Goal: Information Seeking & Learning: Learn about a topic

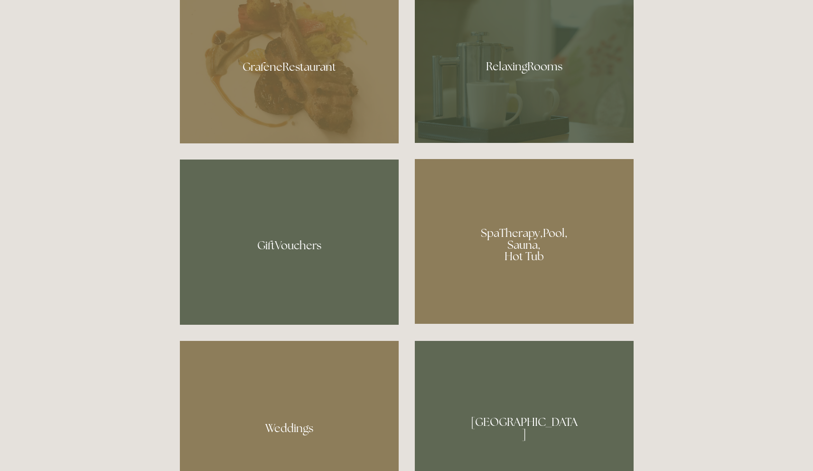
scroll to position [722, 0]
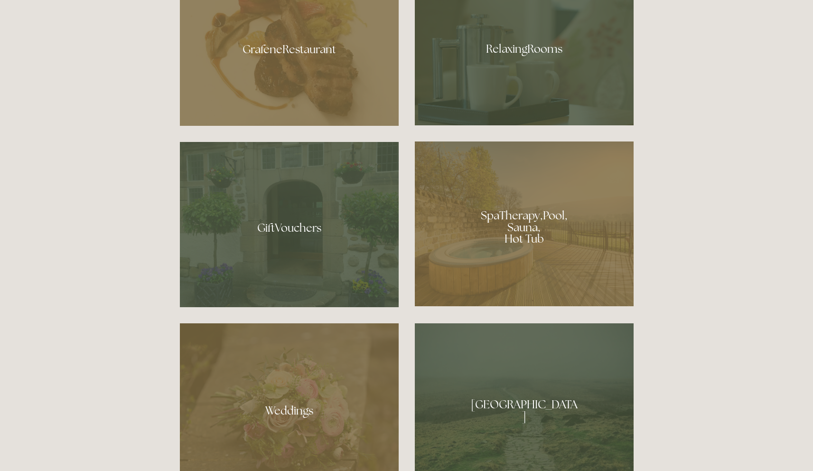
click at [530, 220] on div at bounding box center [524, 223] width 219 height 165
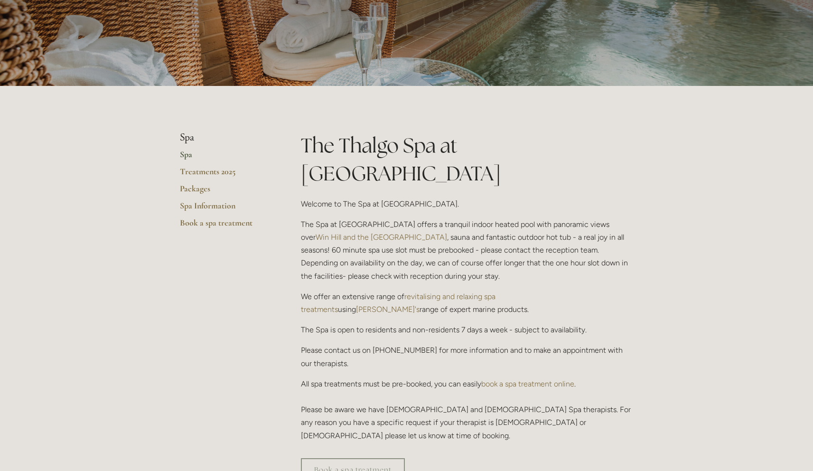
scroll to position [117, 0]
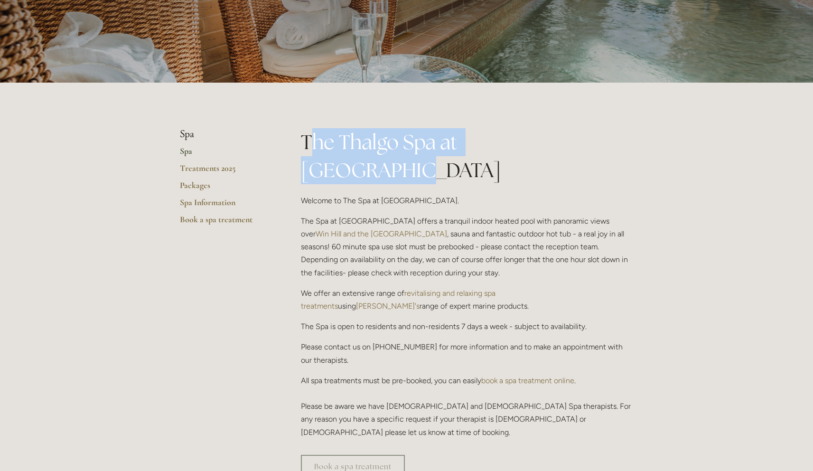
drag, startPoint x: 311, startPoint y: 143, endPoint x: 561, endPoint y: 154, distance: 249.9
click at [561, 154] on h1 "The Thalgo Spa at Losehill House" at bounding box center [467, 156] width 333 height 56
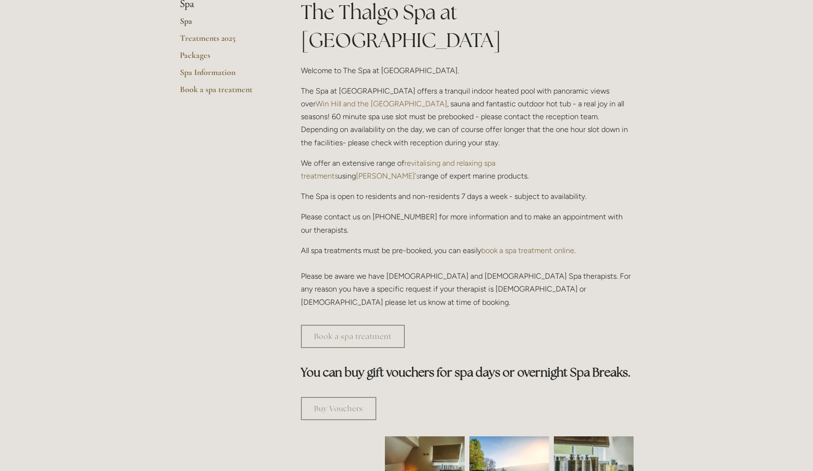
scroll to position [248, 0]
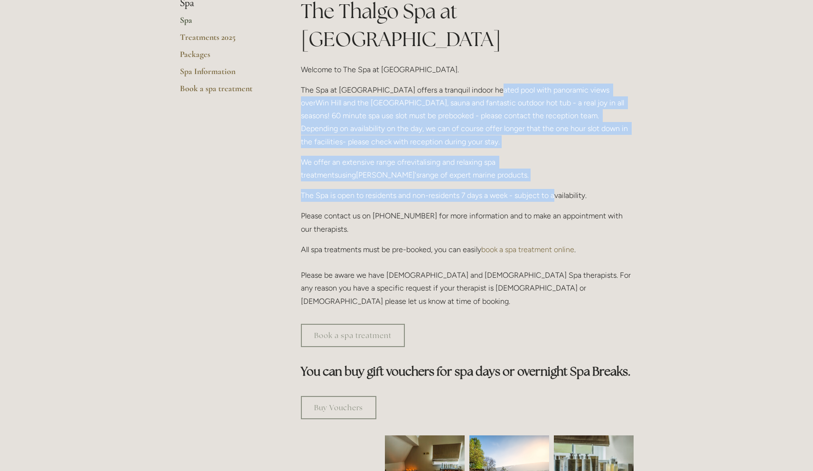
drag, startPoint x: 507, startPoint y: 89, endPoint x: 486, endPoint y: 60, distance: 35.6
click at [486, 60] on div "The Thalgo Spa at Losehill House Welcome to The Spa at Losehill House. The Spa …" at bounding box center [467, 152] width 333 height 310
click at [486, 84] on p "The Spa at Losehill House offers a tranquil indoor heated pool with panoramic v…" at bounding box center [467, 116] width 333 height 65
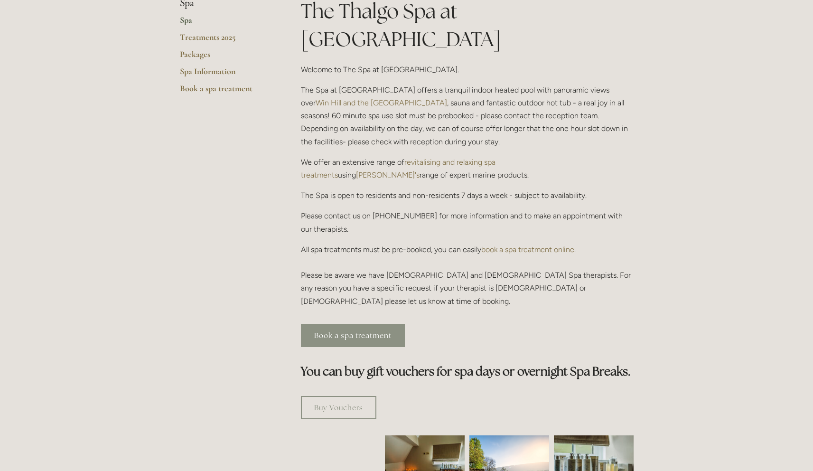
click at [400, 324] on link "Book a spa treatment" at bounding box center [353, 335] width 104 height 23
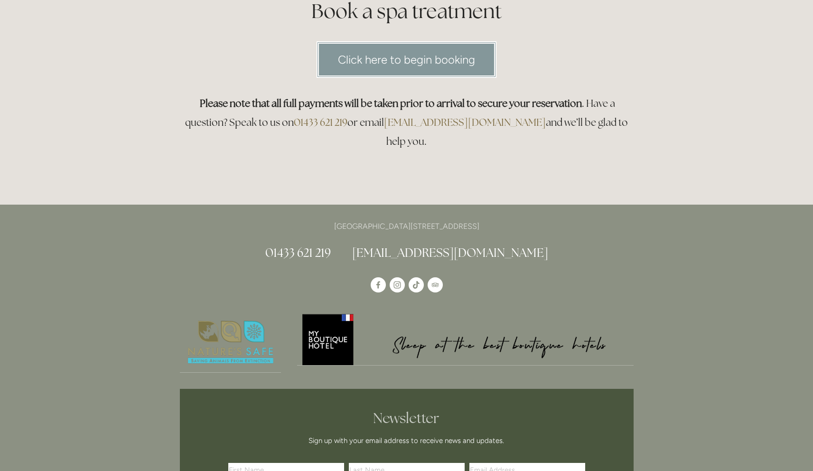
scroll to position [134, 0]
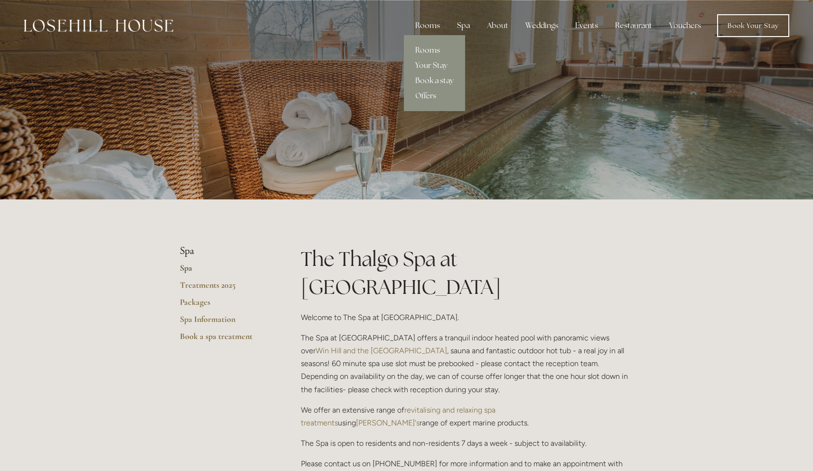
click at [434, 52] on link "Rooms" at bounding box center [434, 50] width 61 height 15
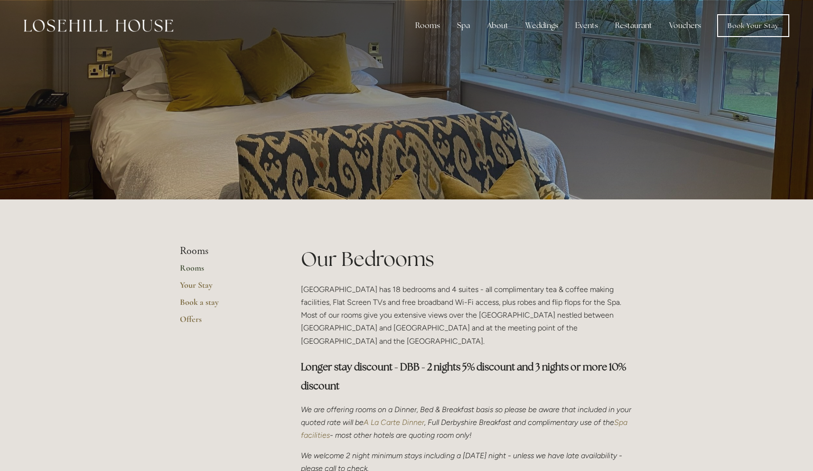
scroll to position [23, 0]
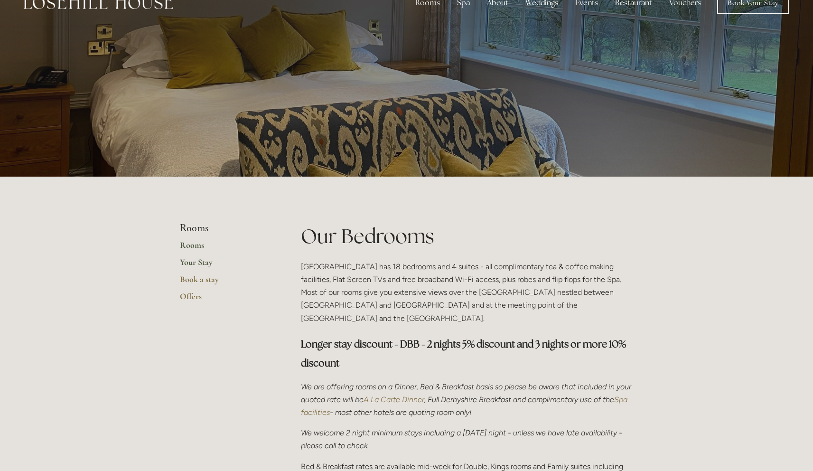
click at [200, 262] on link "Your Stay" at bounding box center [225, 265] width 91 height 17
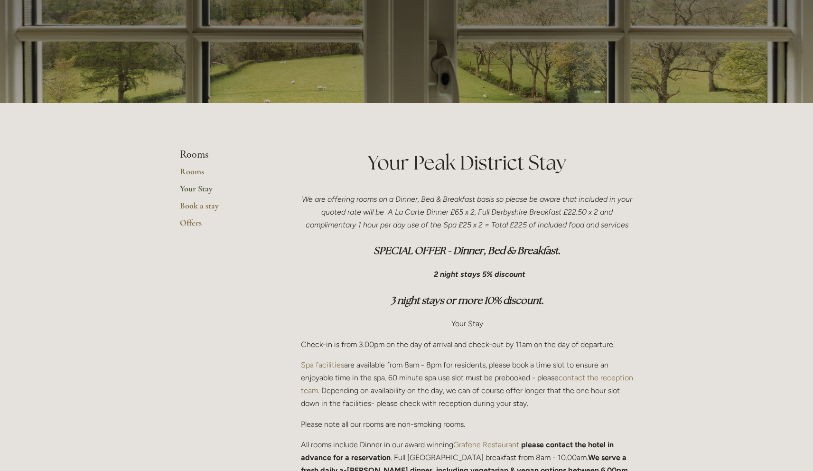
scroll to position [238, 0]
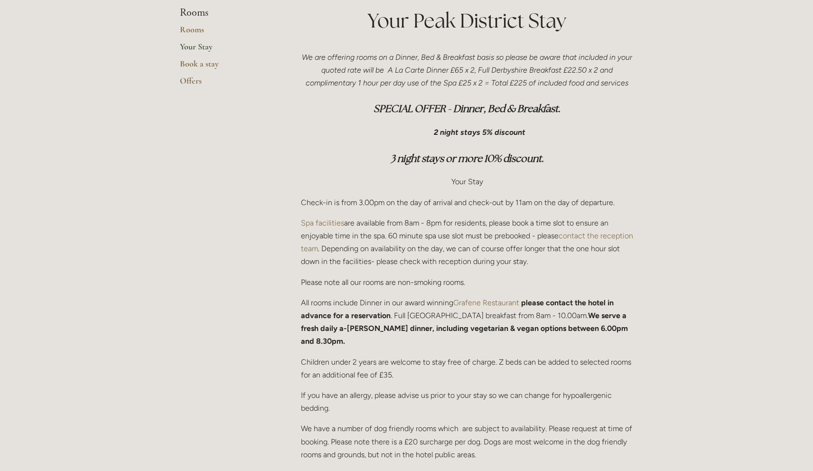
click at [346, 356] on p "Children under 2 years are welcome to stay free of charge. Z beds can be added …" at bounding box center [467, 369] width 333 height 26
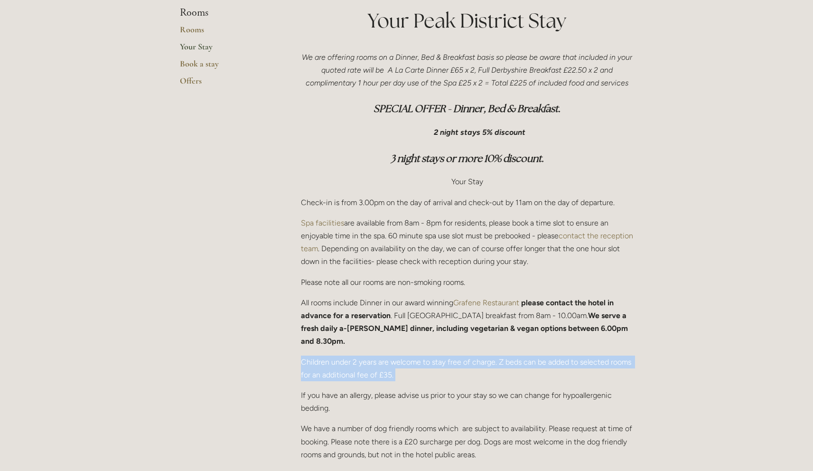
click at [346, 356] on p "Children under 2 years are welcome to stay free of charge. Z beds can be added …" at bounding box center [467, 369] width 333 height 26
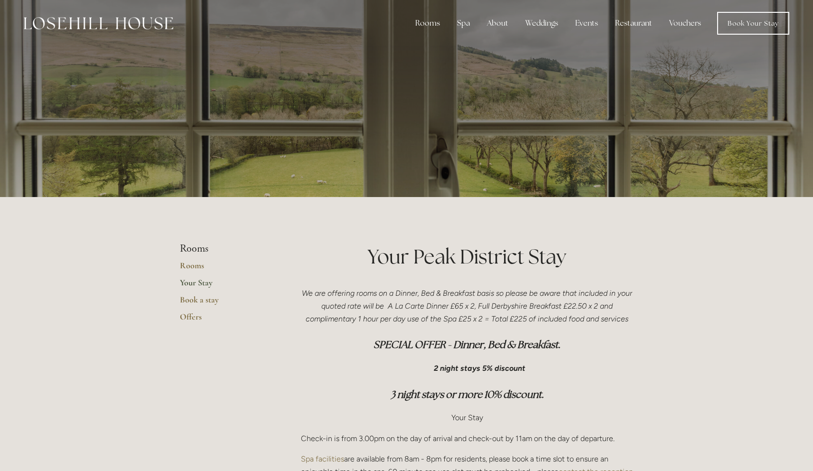
scroll to position [0, 0]
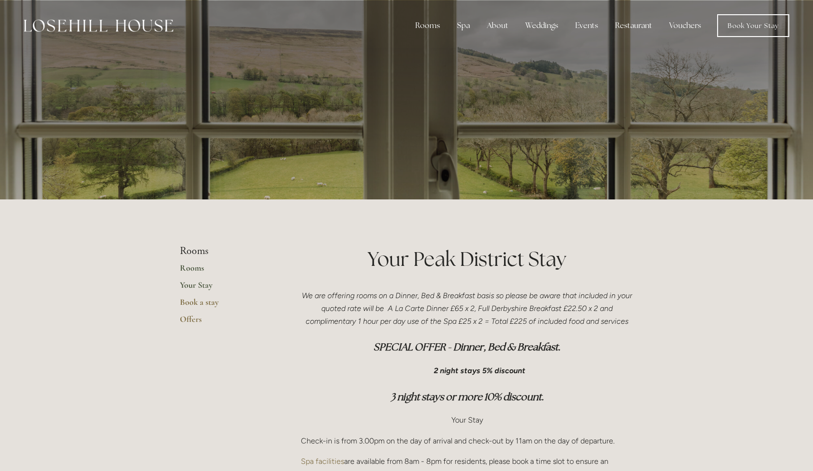
click at [201, 273] on link "Rooms" at bounding box center [225, 270] width 91 height 17
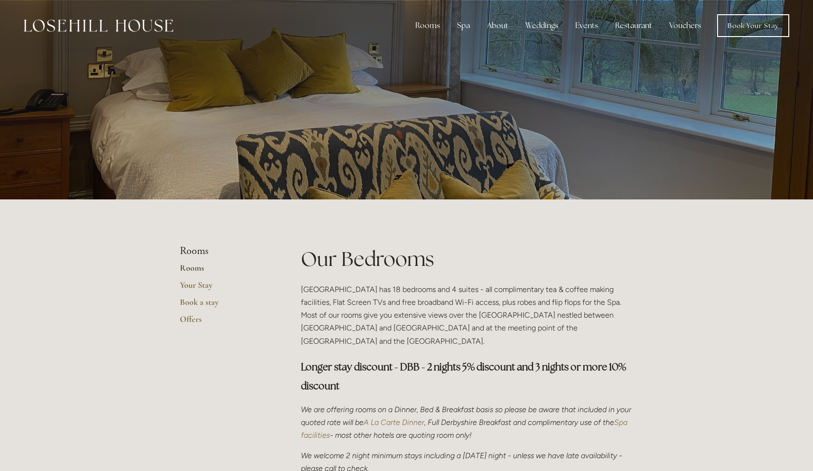
click at [387, 294] on p "Losehill House Hotel has 18 bedrooms and 4 suites - all complimentary tea & cof…" at bounding box center [467, 315] width 333 height 65
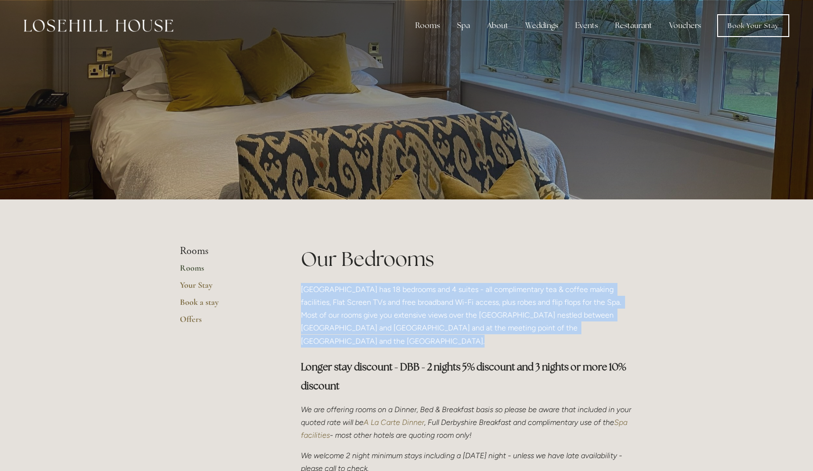
click at [387, 294] on p "Losehill House Hotel has 18 bedrooms and 4 suites - all complimentary tea & cof…" at bounding box center [467, 315] width 333 height 65
click at [387, 310] on p "Losehill House Hotel has 18 bedrooms and 4 suites - all complimentary tea & cof…" at bounding box center [467, 315] width 333 height 65
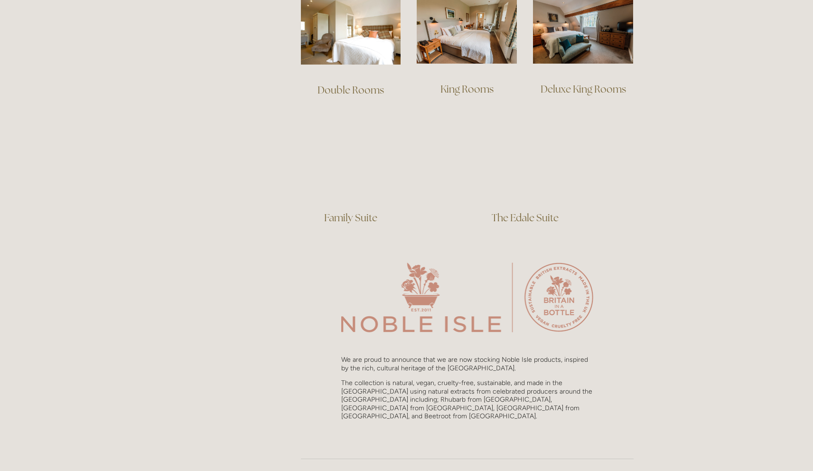
scroll to position [521, 0]
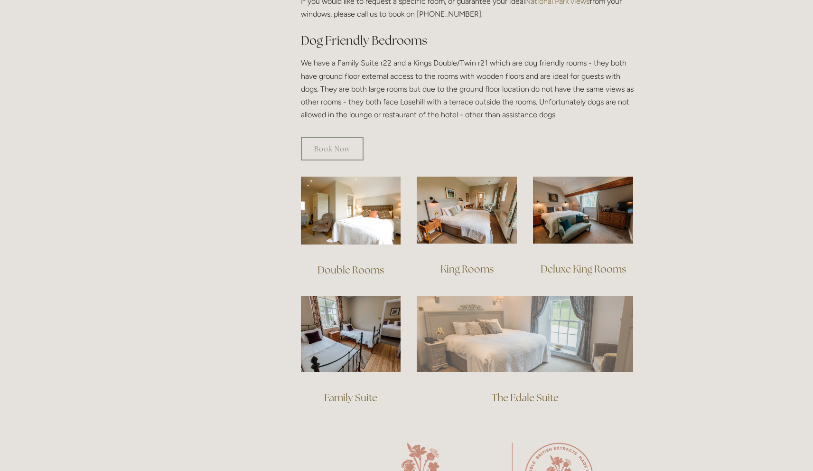
click at [463, 321] on img at bounding box center [525, 334] width 216 height 76
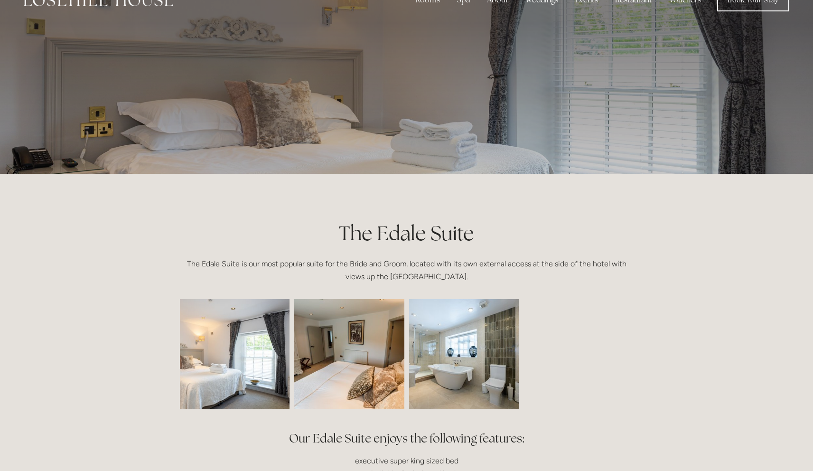
scroll to position [114, 0]
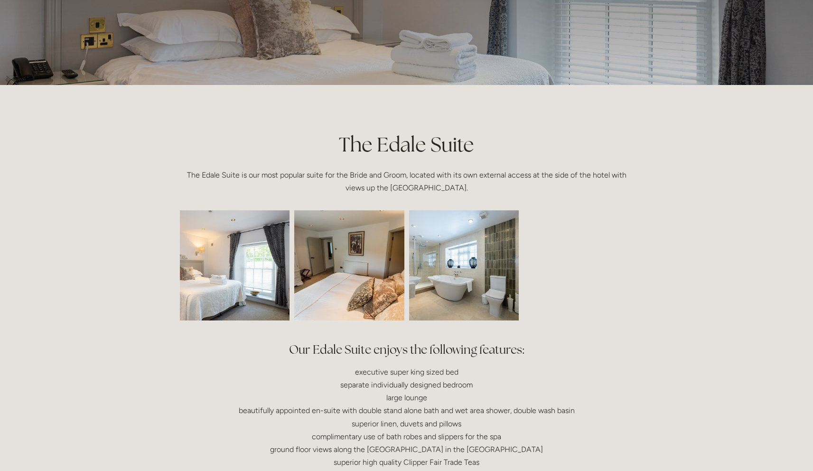
click at [467, 264] on img at bounding box center [463, 265] width 165 height 110
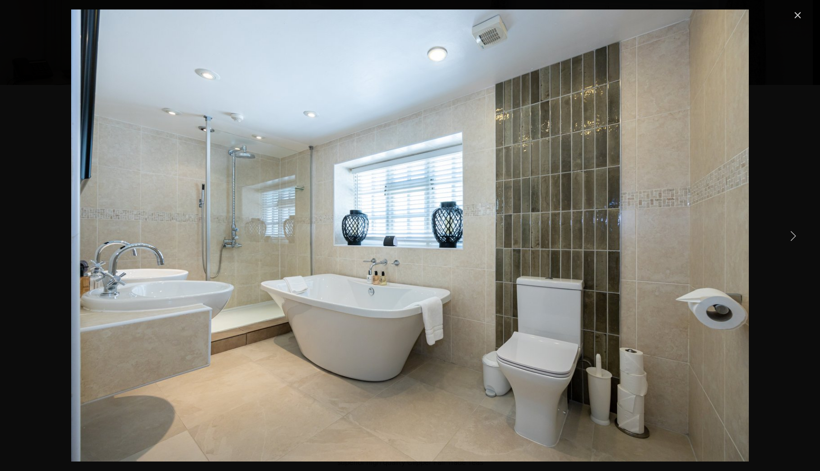
click at [791, 244] on link "Next Item" at bounding box center [793, 235] width 21 height 21
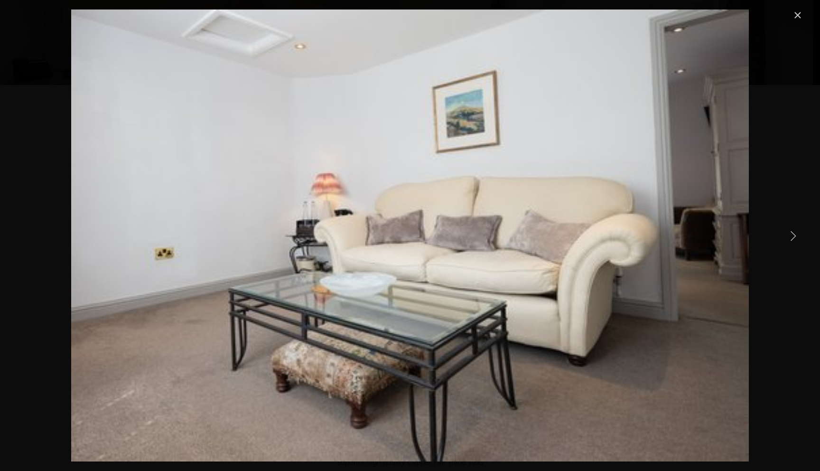
click at [791, 244] on link "Next Item" at bounding box center [793, 235] width 21 height 21
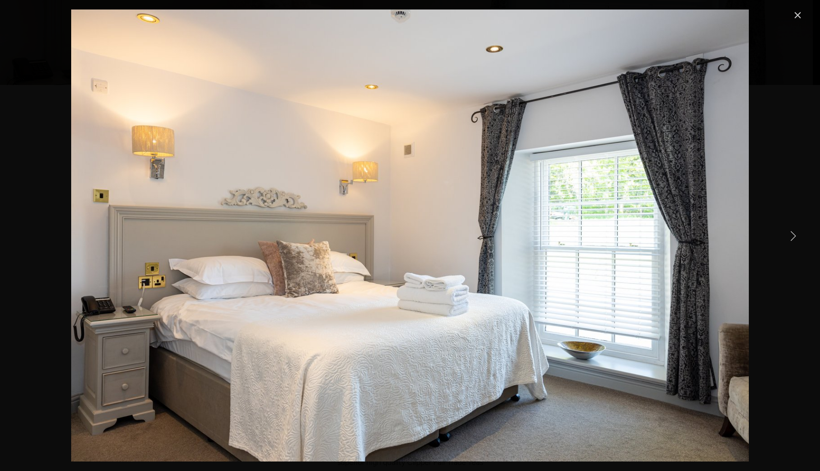
click at [792, 243] on link "Next Item" at bounding box center [793, 235] width 21 height 21
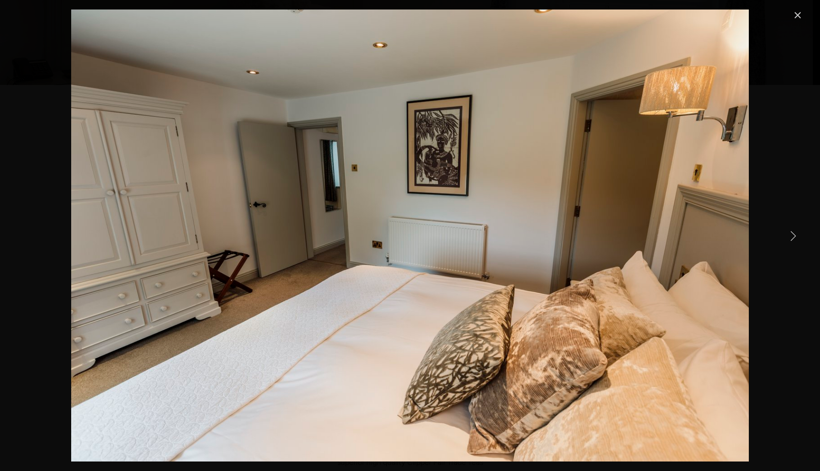
click at [791, 244] on link "Next Item" at bounding box center [793, 235] width 21 height 21
click at [791, 242] on link "Next Item" at bounding box center [793, 235] width 21 height 21
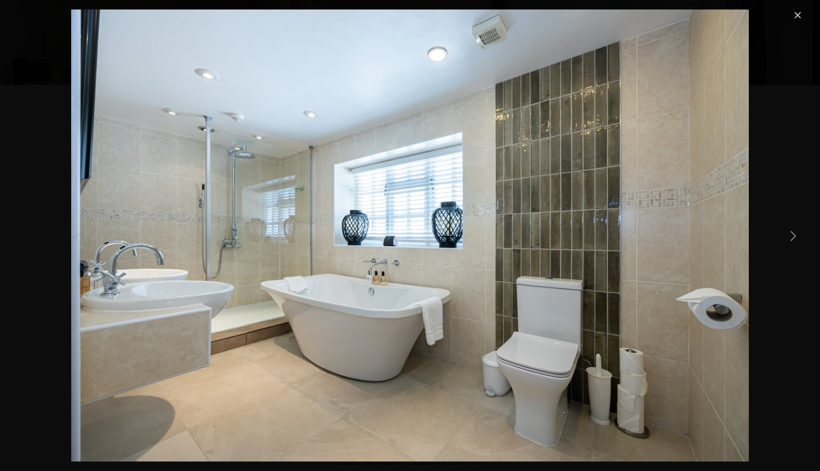
click at [790, 243] on link "Next Item" at bounding box center [793, 235] width 21 height 21
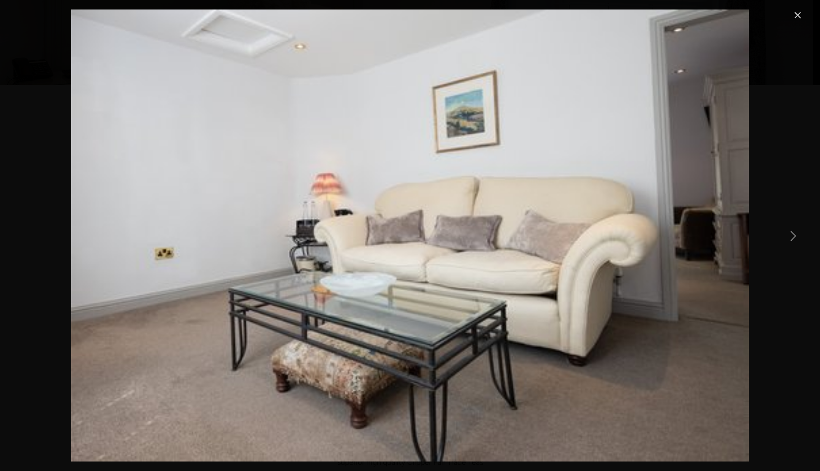
click at [783, 190] on div "Gallery" at bounding box center [410, 235] width 787 height 452
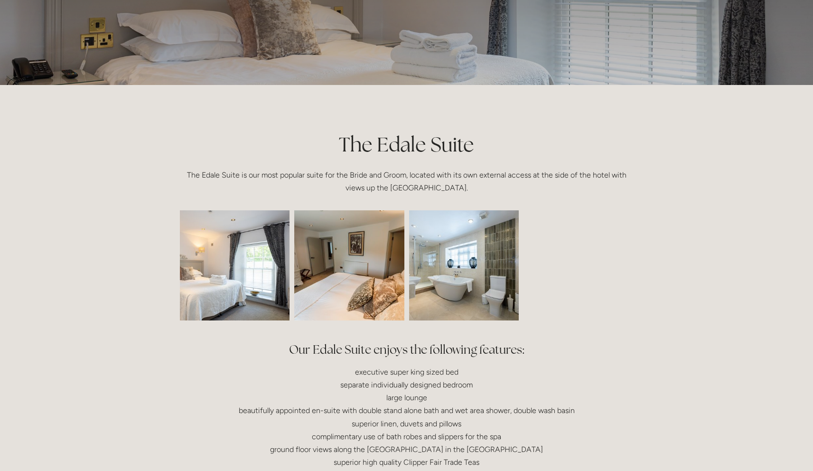
scroll to position [507, 0]
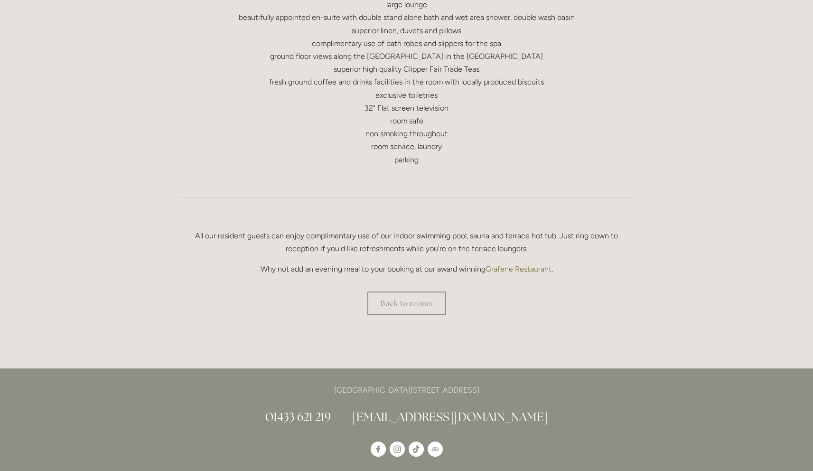
click at [460, 237] on p "All our resident guests can enjoy complimentary use of our indoor swimming pool…" at bounding box center [407, 242] width 454 height 26
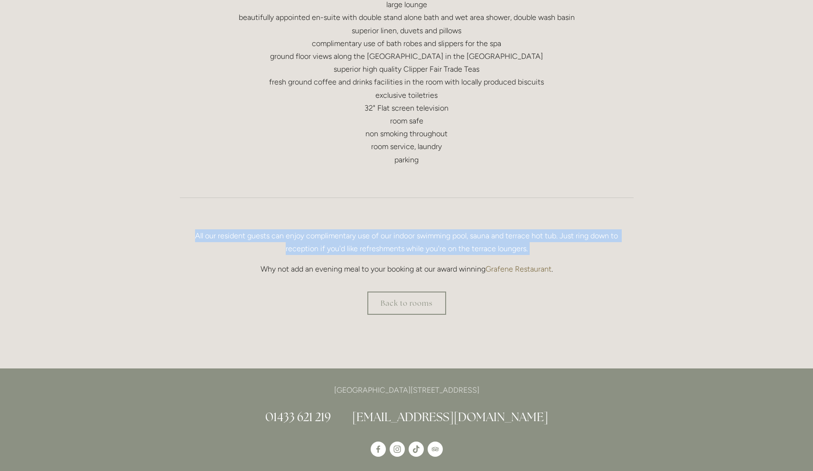
click at [460, 237] on p "All our resident guests can enjoy complimentary use of our indoor swimming pool…" at bounding box center [407, 242] width 454 height 26
click at [470, 237] on p "All our resident guests can enjoy complimentary use of our indoor swimming pool…" at bounding box center [407, 242] width 454 height 26
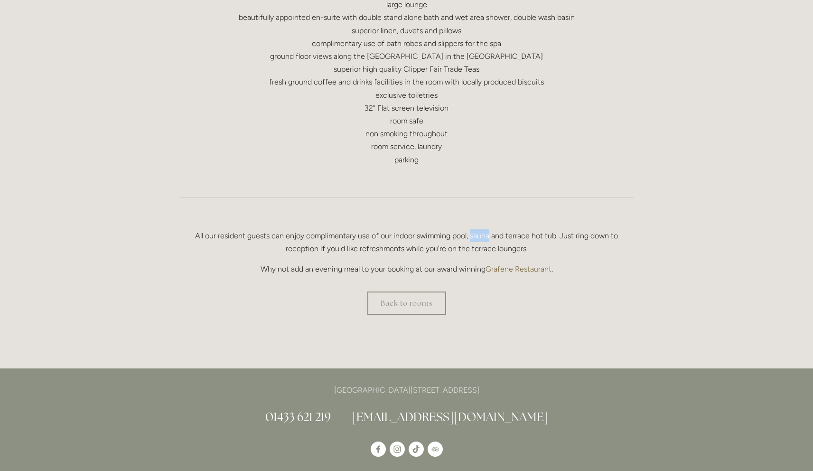
click at [470, 237] on p "All our resident guests can enjoy complimentary use of our indoor swimming pool…" at bounding box center [407, 242] width 454 height 26
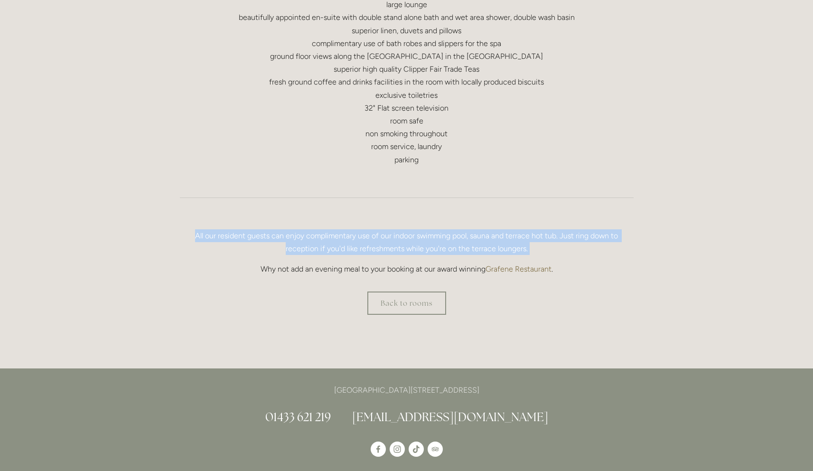
click at [470, 237] on p "All our resident guests can enjoy complimentary use of our indoor swimming pool…" at bounding box center [407, 242] width 454 height 26
click at [478, 235] on p "All our resident guests can enjoy complimentary use of our indoor swimming pool…" at bounding box center [407, 242] width 454 height 26
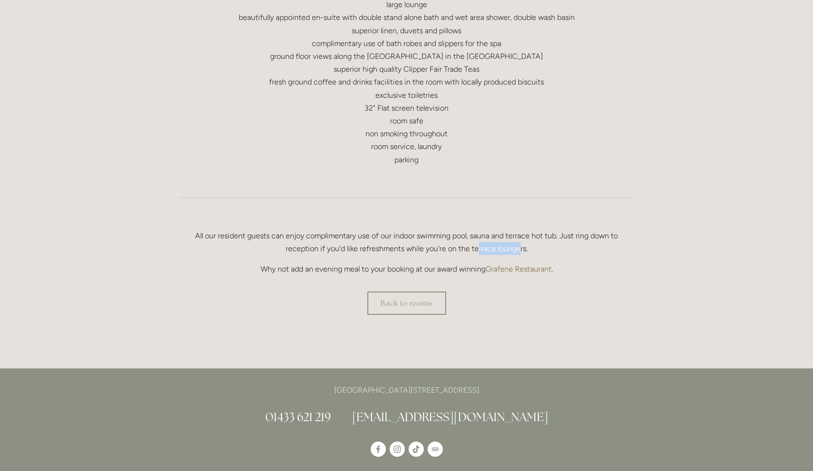
drag, startPoint x: 493, startPoint y: 251, endPoint x: 521, endPoint y: 251, distance: 28.0
click at [521, 251] on p "All our resident guests can enjoy complimentary use of our indoor swimming pool…" at bounding box center [407, 242] width 454 height 26
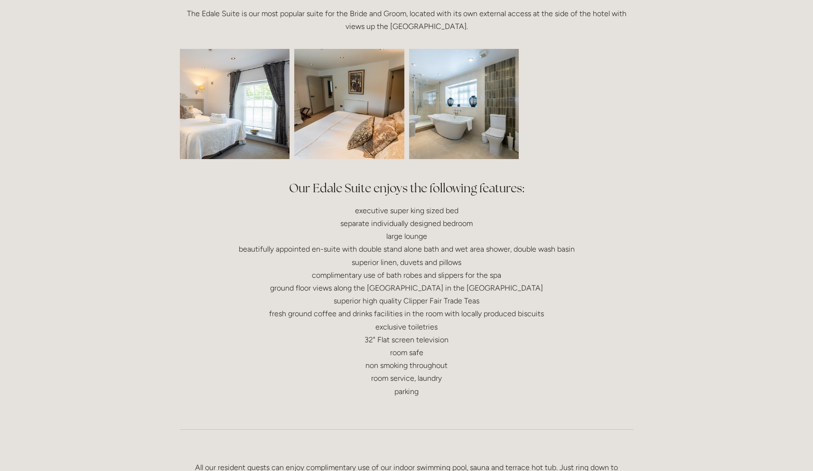
scroll to position [0, 0]
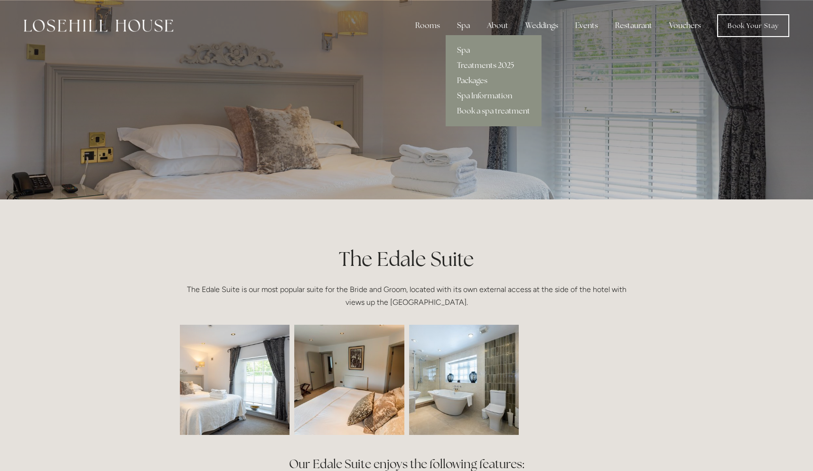
click at [474, 64] on link "Treatments 2025" at bounding box center [494, 65] width 96 height 15
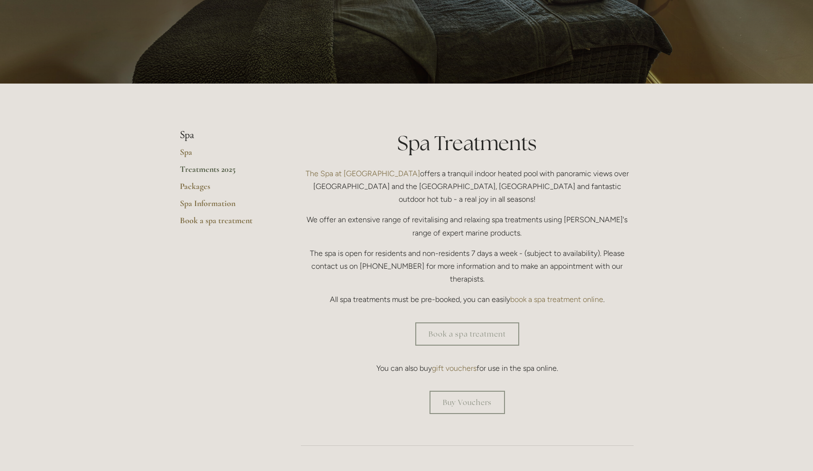
scroll to position [369, 0]
